Goal: Find contact information: Obtain details needed to contact an individual or organization

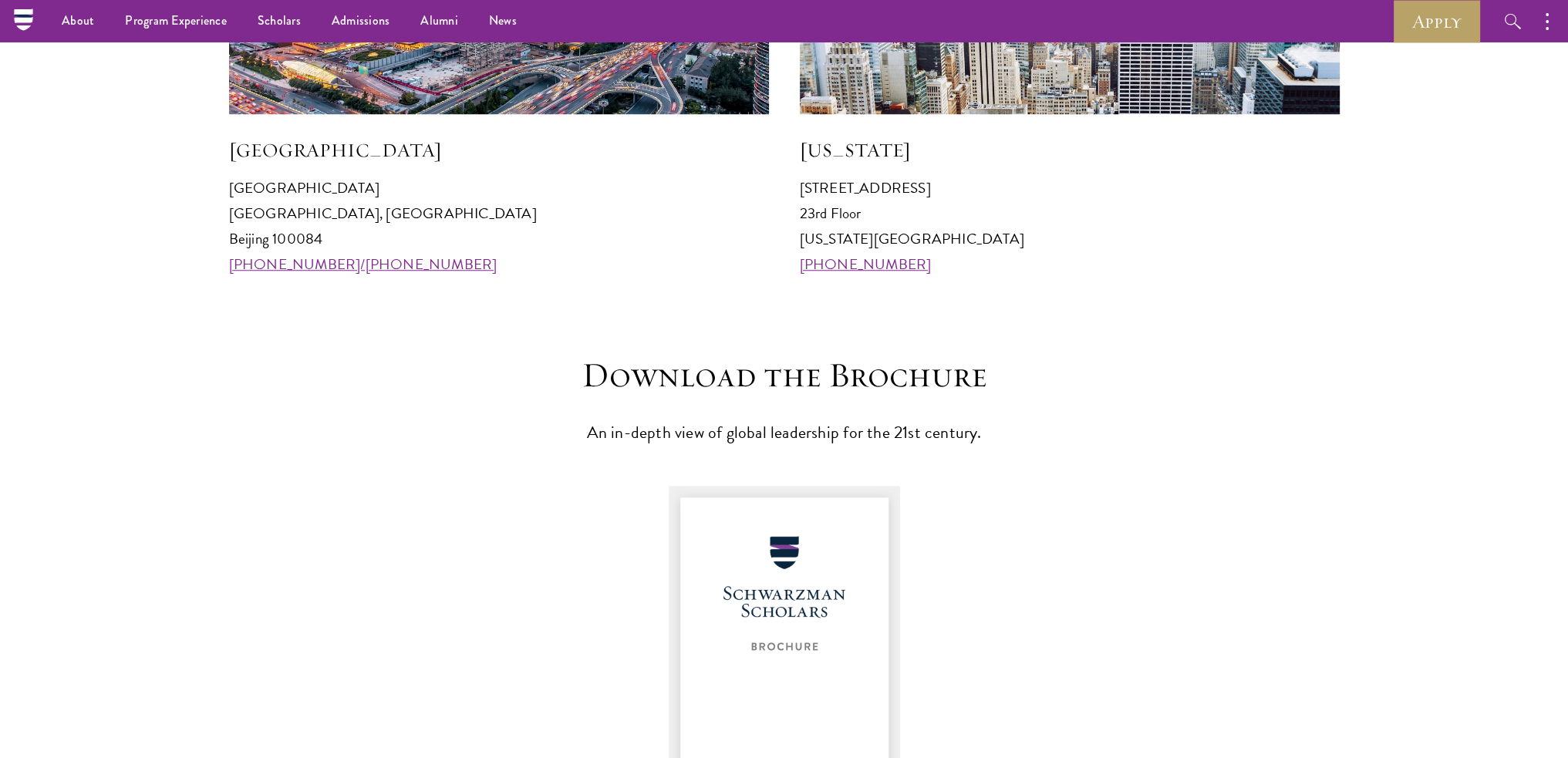
scroll to position [1619, 0]
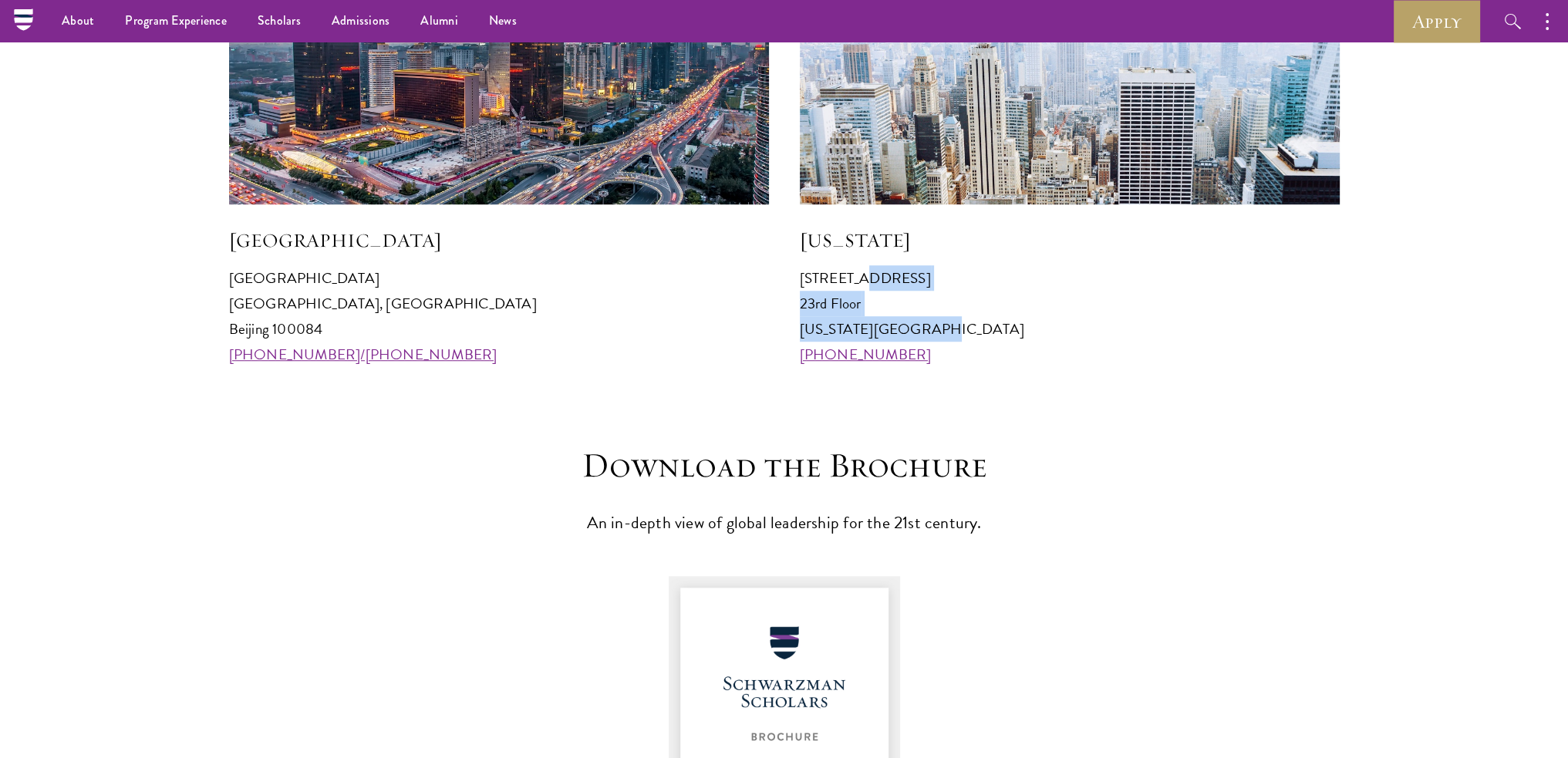
drag, startPoint x: 800, startPoint y: 275, endPoint x: 1044, endPoint y: 328, distance: 249.7
click at [1044, 328] on p "[STREET_ADDRESS][US_STATE] [PHONE_NUMBER]" at bounding box center [1070, 316] width 540 height 102
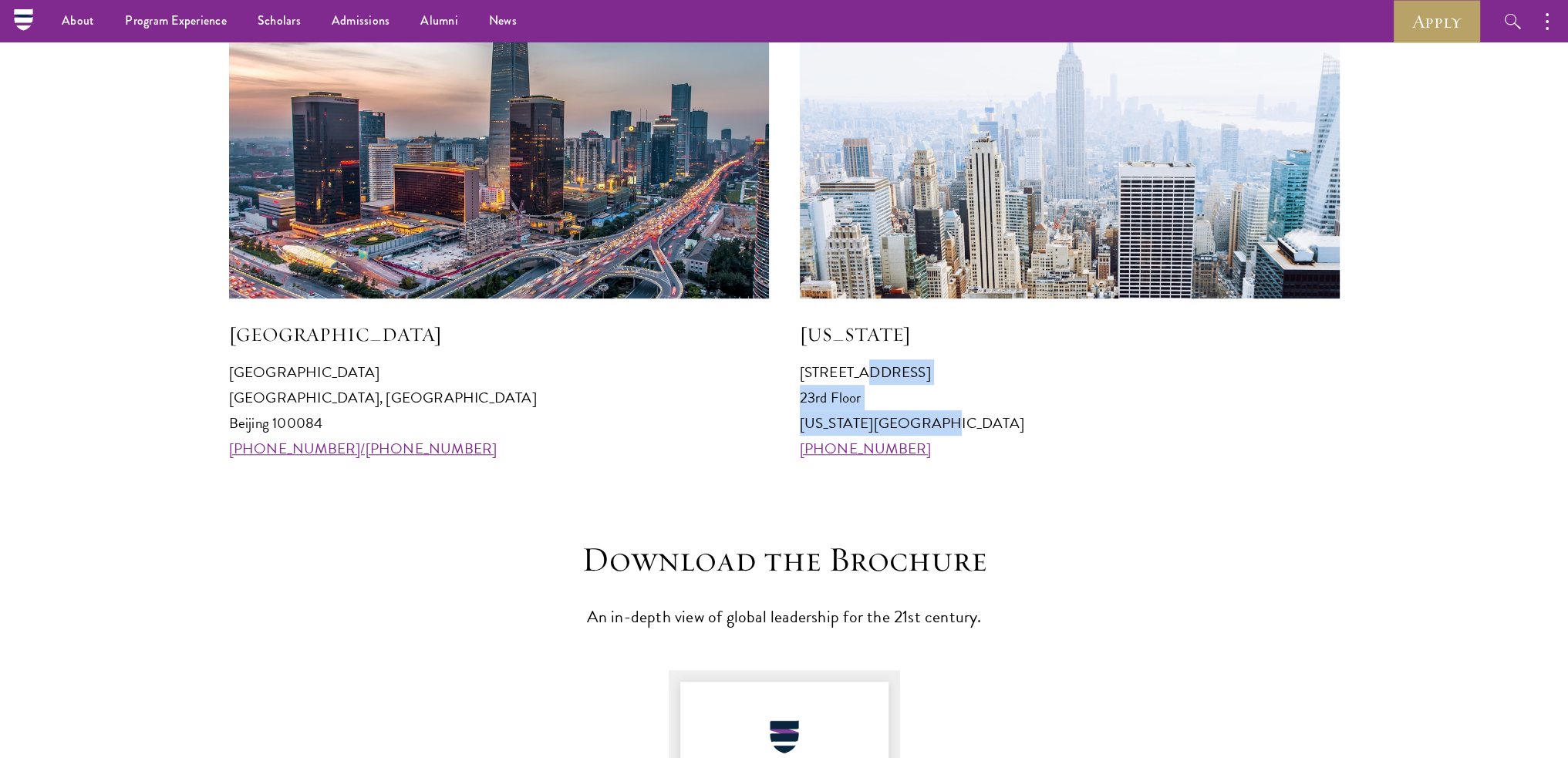
scroll to position [1310, 0]
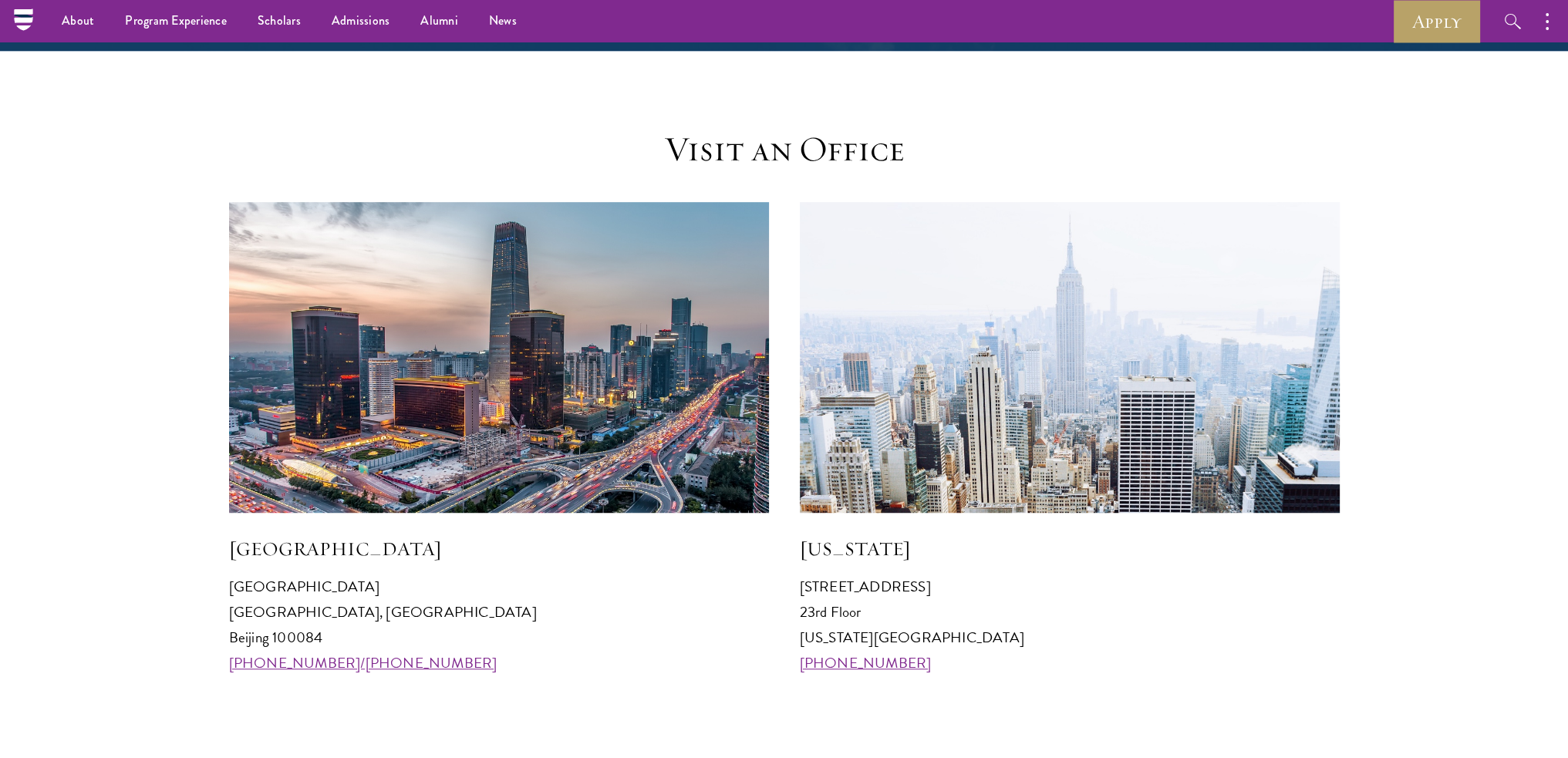
click at [583, 561] on h5 "[GEOGRAPHIC_DATA]" at bounding box center [499, 549] width 540 height 26
drag, startPoint x: 229, startPoint y: 583, endPoint x: 371, endPoint y: 635, distance: 151.2
click at [371, 635] on p "[GEOGRAPHIC_DATA] [GEOGRAPHIC_DATA] 100084 [PHONE_NUMBER]/[PHONE_NUMBER]" at bounding box center [499, 624] width 540 height 102
copy p "[GEOGRAPHIC_DATA] [GEOGRAPHIC_DATA], [GEOGRAPHIC_DATA] 100084"
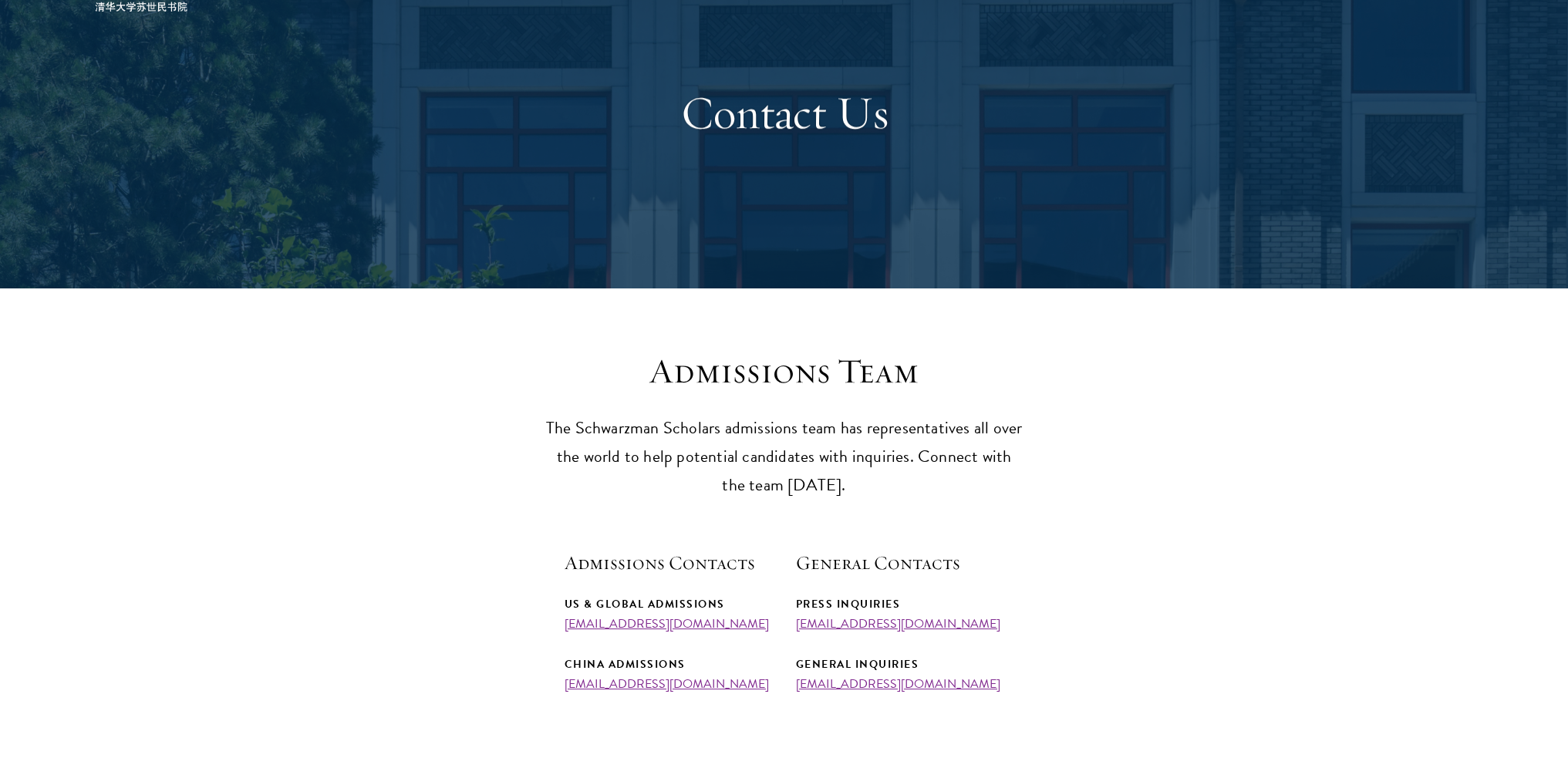
scroll to position [309, 0]
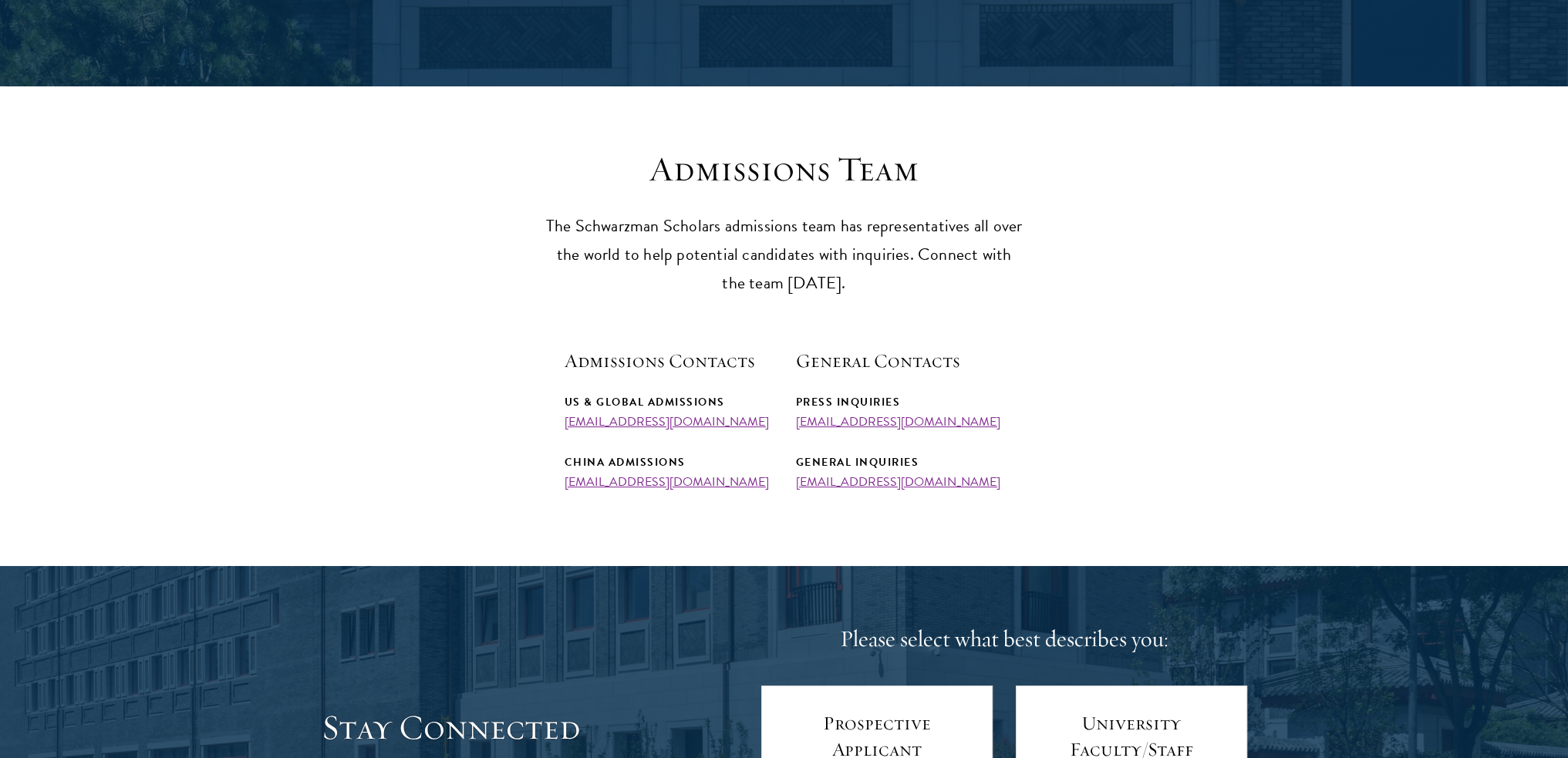
drag, startPoint x: 759, startPoint y: 417, endPoint x: 562, endPoint y: 417, distance: 197.0
click at [562, 417] on section "Admissions Team The Schwarzman Scholars admissions team has representatives all…" at bounding box center [784, 318] width 1568 height 340
click at [1159, 245] on section "Admissions Team The Schwarzman Scholars admissions team has representatives all…" at bounding box center [784, 318] width 1568 height 340
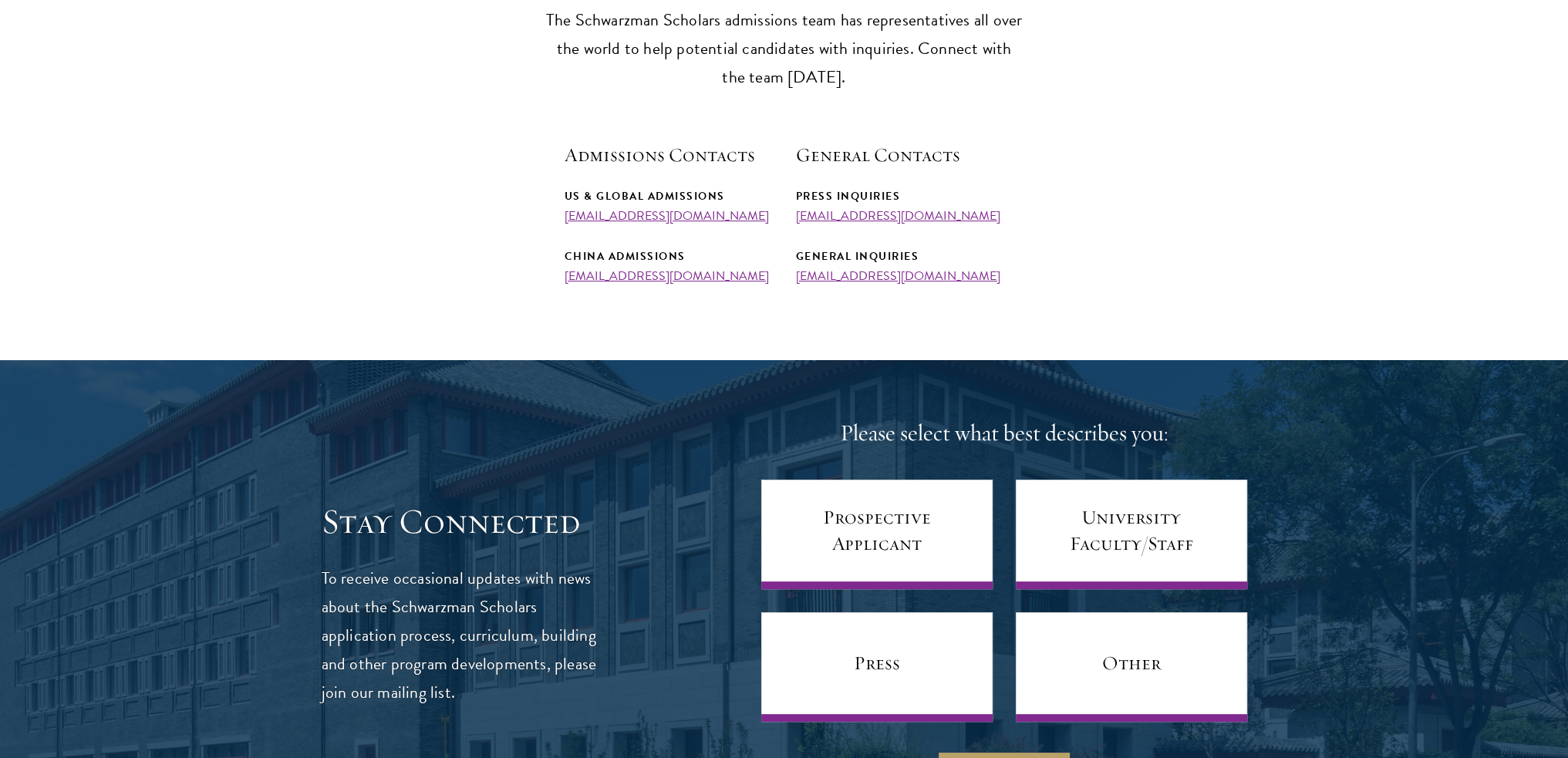
scroll to position [0, 0]
